Goal: Task Accomplishment & Management: Use online tool/utility

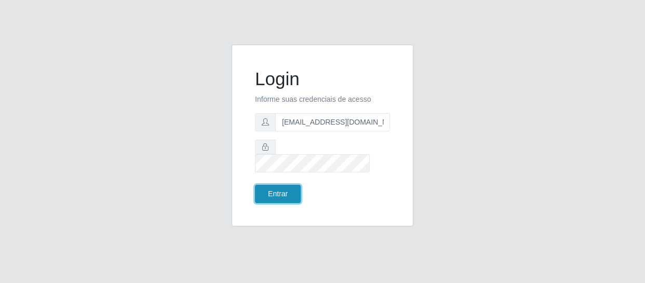
click at [283, 185] on button "Entrar" at bounding box center [278, 194] width 46 height 18
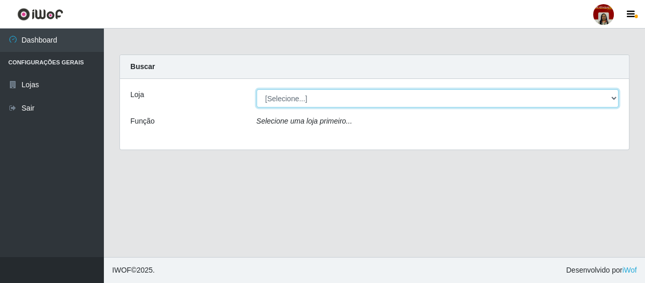
click at [322, 101] on select "[Selecione...] Mar Vermelho - Loja 04" at bounding box center [438, 98] width 363 height 18
select select "251"
click at [257, 89] on select "[Selecione...] Mar Vermelho - Loja 04" at bounding box center [438, 98] width 363 height 18
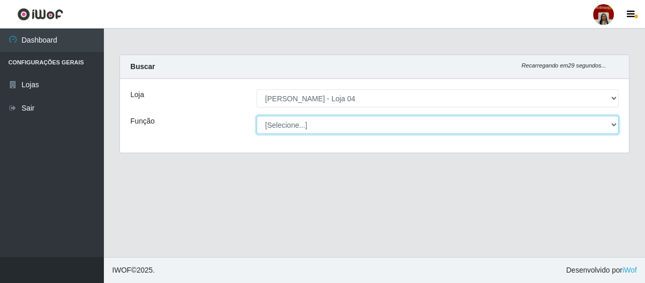
click at [327, 121] on select "[Selecione...] ASG ASG + ASG ++ Auxiliar de Depósito Auxiliar de Depósito + Aux…" at bounding box center [438, 125] width 363 height 18
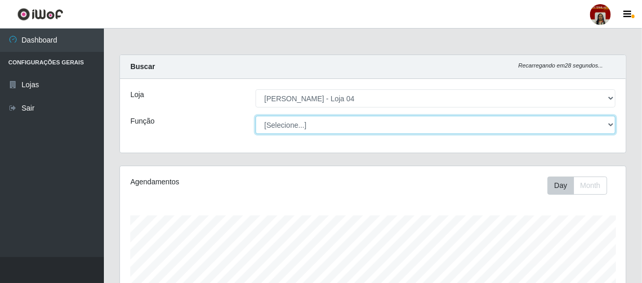
scroll to position [216, 506]
select select "22"
click at [256, 116] on select "[Selecione...] ASG ASG + ASG ++ Auxiliar de Depósito Auxiliar de Depósito + Aux…" at bounding box center [436, 125] width 360 height 18
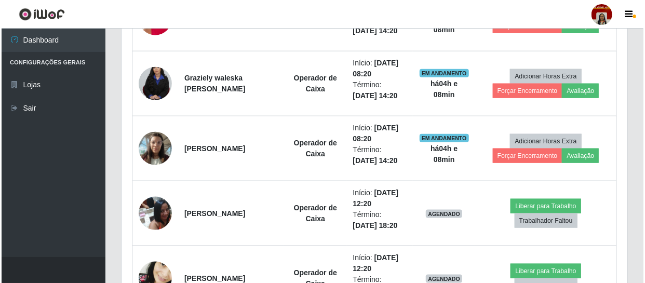
scroll to position [519, 0]
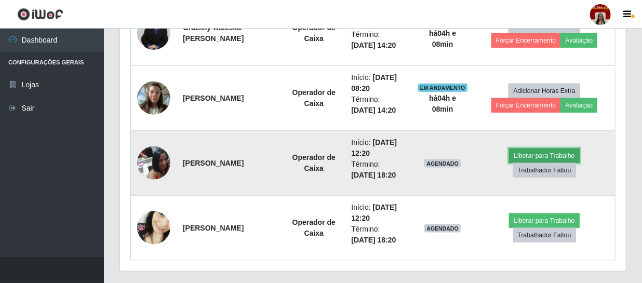
click at [543, 153] on button "Liberar para Trabalho" at bounding box center [544, 156] width 70 height 15
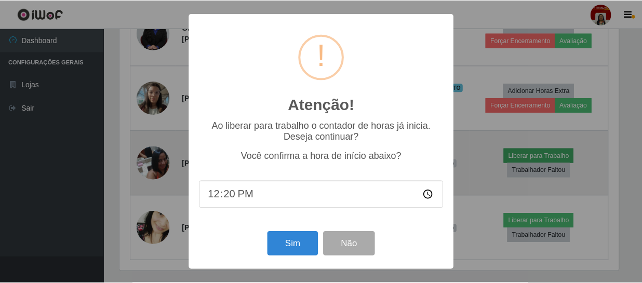
scroll to position [216, 501]
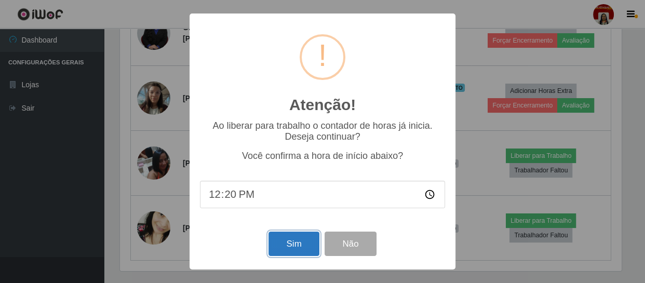
click at [290, 245] on button "Sim" at bounding box center [294, 244] width 50 height 24
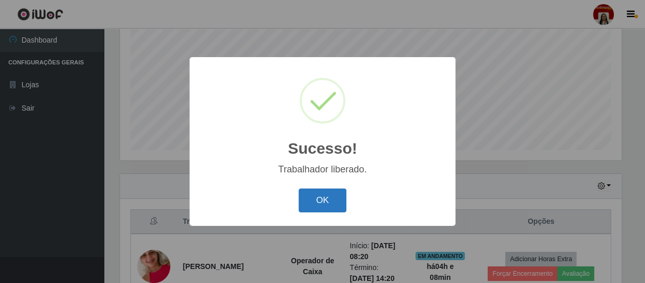
click at [311, 198] on button "OK" at bounding box center [323, 201] width 48 height 24
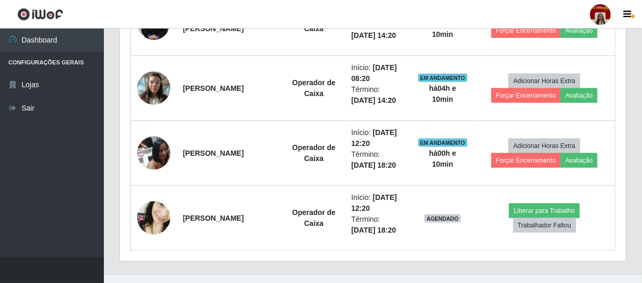
scroll to position [545, 0]
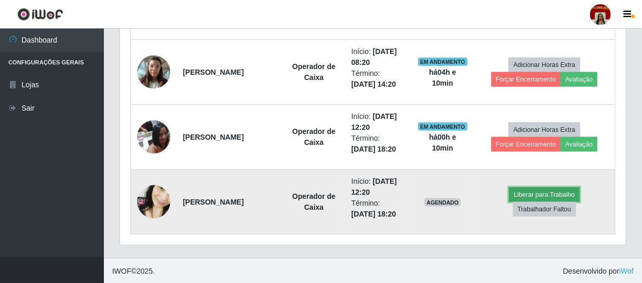
click at [546, 191] on button "Liberar para Trabalho" at bounding box center [544, 195] width 70 height 15
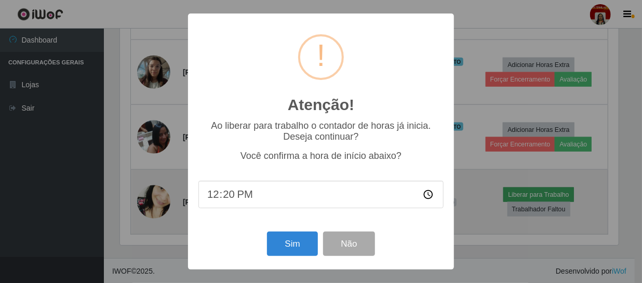
scroll to position [216, 501]
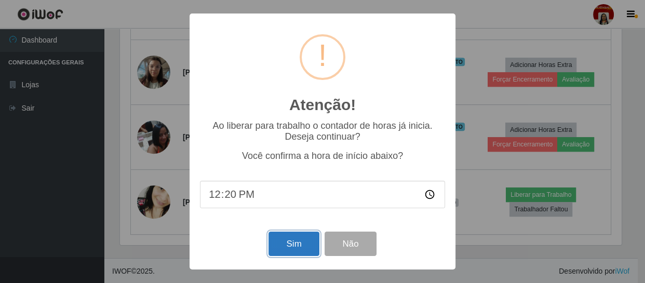
click at [296, 247] on button "Sim" at bounding box center [294, 244] width 50 height 24
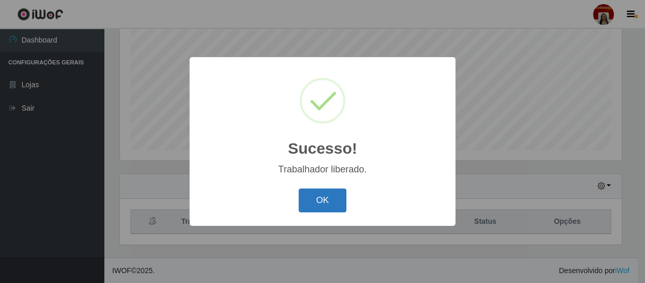
click at [323, 193] on button "OK" at bounding box center [323, 201] width 48 height 24
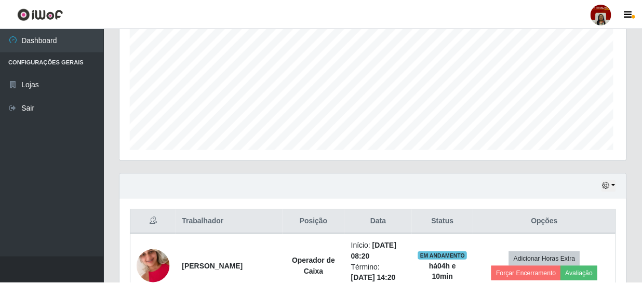
scroll to position [216, 506]
